Goal: Task Accomplishment & Management: Manage account settings

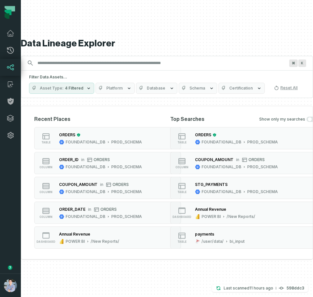
click at [8, 231] on button "button" at bounding box center [10, 208] width 21 height 129
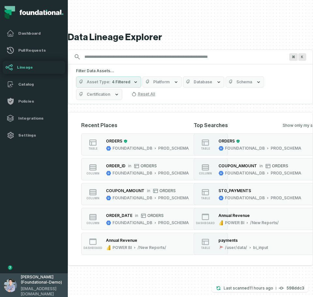
click at [28, 284] on span "[PERSON_NAME] (Foundational-Demo)" at bounding box center [42, 279] width 43 height 10
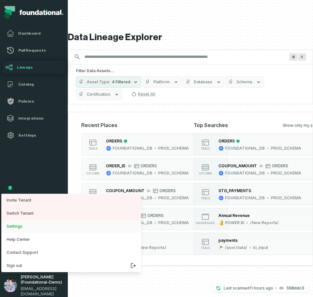
click at [27, 228] on button "Settings" at bounding box center [71, 226] width 140 height 13
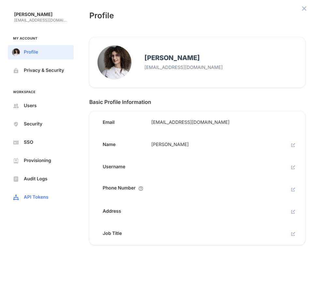
click at [24, 197] on span "API Tokens" at bounding box center [46, 196] width 44 height 5
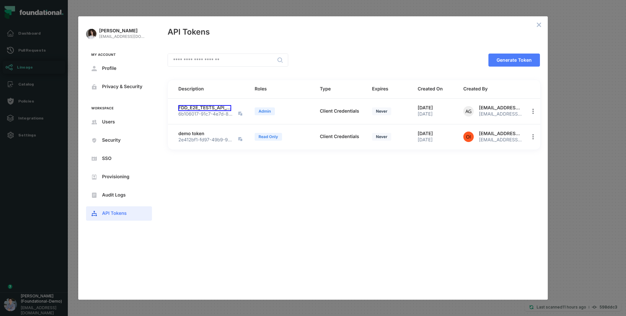
drag, startPoint x: 213, startPoint y: 109, endPoint x: 276, endPoint y: 114, distance: 63.2
click at [276, 114] on tr "FDD_E2E_TESTS_API_TOKEN_MCP 6b106017-91c7-4e7d-8037-4a514d0e5e21 Admin Client C…" at bounding box center [357, 111] width 378 height 25
click at [268, 113] on span "Admin" at bounding box center [265, 111] width 20 height 5
click at [268, 112] on span "Admin" at bounding box center [265, 111] width 20 height 5
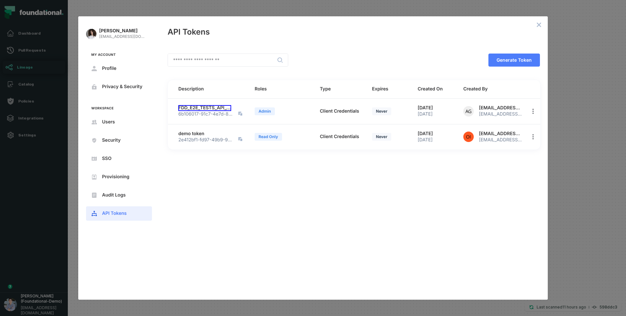
scroll to position [0, 9]
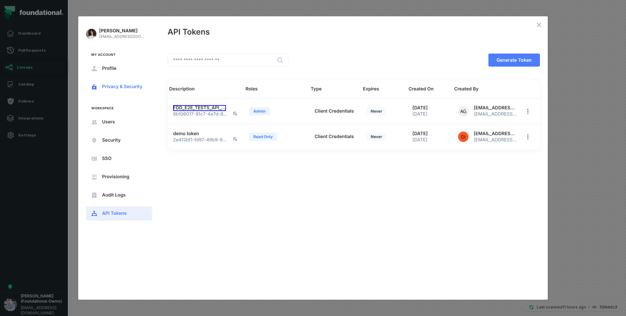
click at [104, 89] on button "Privacy & Security" at bounding box center [119, 87] width 66 height 14
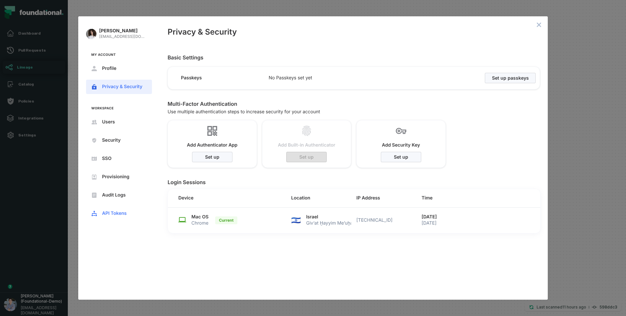
click at [113, 213] on span "API Tokens" at bounding box center [124, 213] width 44 height 5
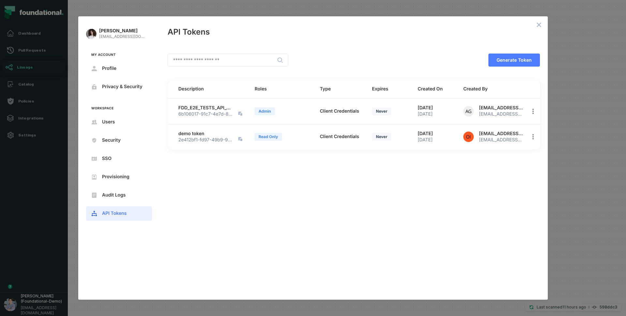
click at [313, 232] on div "Description Roles Type Expires Created On Created By FDD_E2E_TESTS_API_TOKEN_MC…" at bounding box center [354, 186] width 373 height 212
click at [0, 0] on span "Generate Token" at bounding box center [0, 0] width 0 height 0
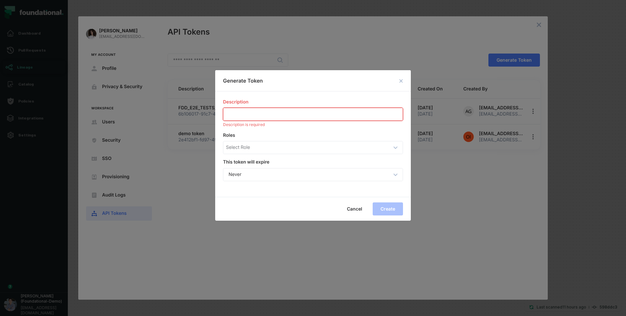
click at [250, 116] on input "Description" at bounding box center [312, 114] width 179 height 12
paste input "**********"
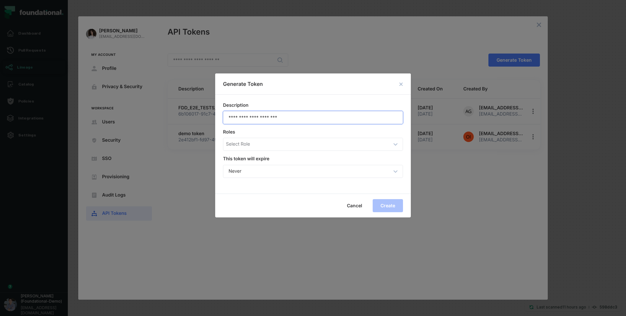
click at [277, 116] on input "**********" at bounding box center [312, 117] width 179 height 12
type input "**********"
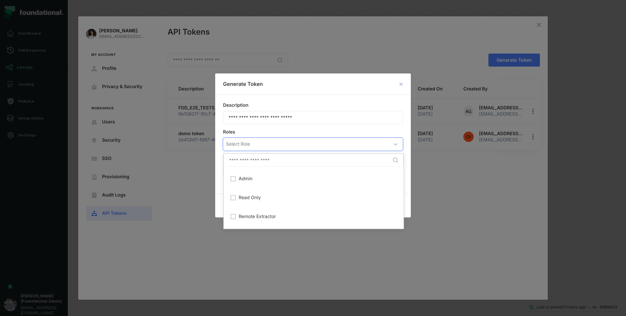
click at [313, 145] on div "Select Role" at bounding box center [308, 144] width 164 height 7
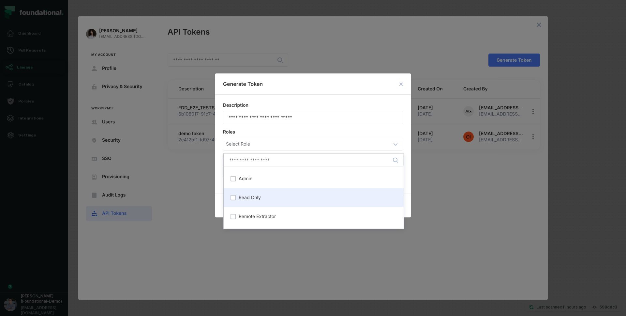
drag, startPoint x: 320, startPoint y: 180, endPoint x: 298, endPoint y: 200, distance: 29.1
click at [299, 201] on div "Admin Read Only Remote Extractor" at bounding box center [314, 198] width 180 height 62
click at [298, 200] on div "Read Only" at bounding box center [314, 197] width 172 height 11
click at [313, 131] on div "Roles" at bounding box center [313, 132] width 180 height 6
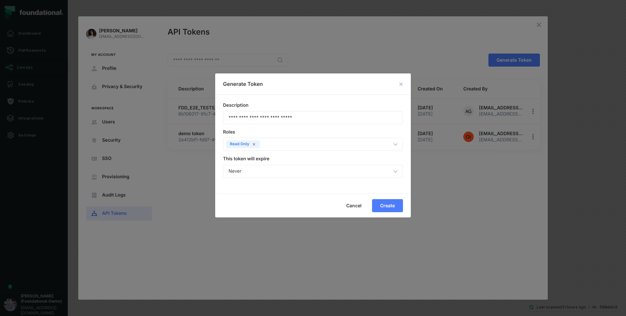
drag, startPoint x: 281, startPoint y: 190, endPoint x: 293, endPoint y: 164, distance: 28.6
click at [281, 190] on div "**********" at bounding box center [313, 144] width 196 height 99
click at [293, 164] on div "This token will expire Never ​" at bounding box center [313, 167] width 180 height 22
click at [277, 212] on div "Cancel Create" at bounding box center [313, 205] width 196 height 24
click at [0, 0] on span "Create" at bounding box center [0, 0] width 0 height 0
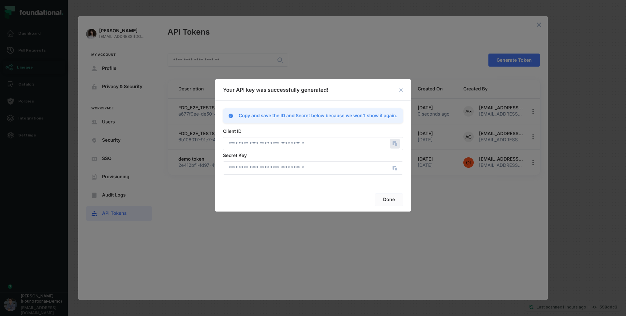
click at [313, 143] on icon "Copy" at bounding box center [395, 144] width 10 height 10
click at [313, 144] on icon "Copy" at bounding box center [395, 144] width 10 height 10
click at [313, 168] on icon "Copy" at bounding box center [396, 168] width 2 height 3
